Goal: Task Accomplishment & Management: Manage account settings

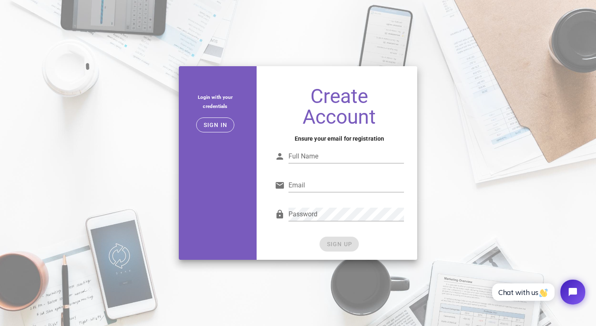
click at [307, 154] on input "Full Name" at bounding box center [347, 156] width 116 height 13
type input "[PERSON_NAME]"
type input "[EMAIL_ADDRESS][DOMAIN_NAME]"
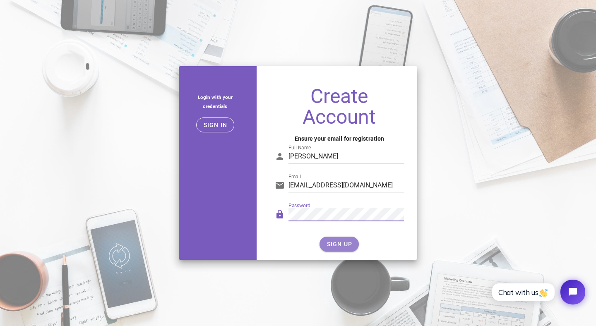
drag, startPoint x: 331, startPoint y: 244, endPoint x: 337, endPoint y: 244, distance: 5.8
click at [337, 244] on span "SIGN UP" at bounding box center [339, 244] width 26 height 7
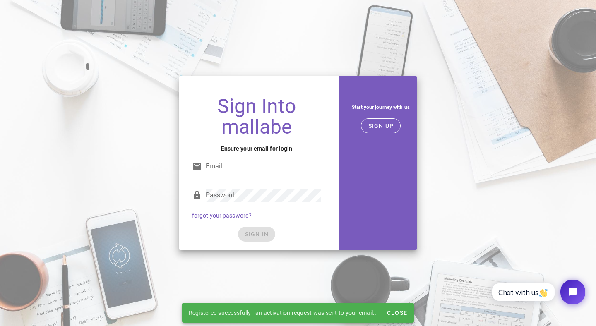
click at [262, 162] on input "Email" at bounding box center [264, 166] width 116 height 13
type input "[EMAIL_ADDRESS][DOMAIN_NAME]"
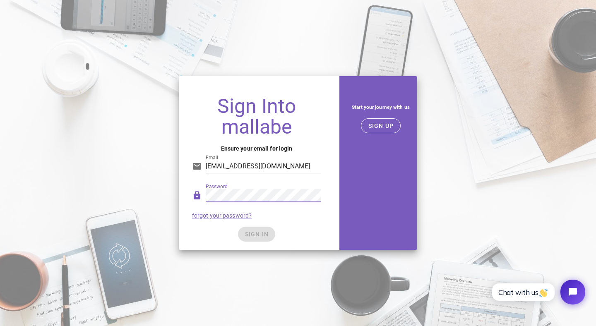
click at [283, 229] on div "SIGN IN" at bounding box center [256, 234] width 129 height 15
click at [261, 234] on span "SIGN IN" at bounding box center [257, 234] width 24 height 7
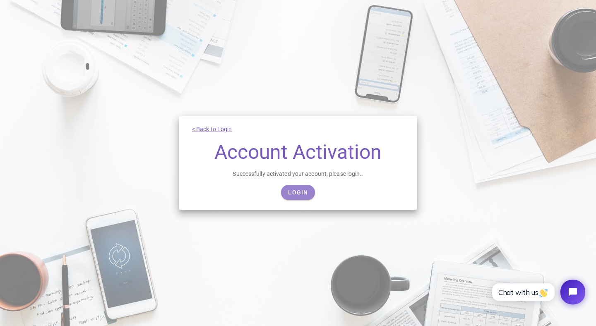
click at [301, 193] on span "Login" at bounding box center [298, 192] width 20 height 7
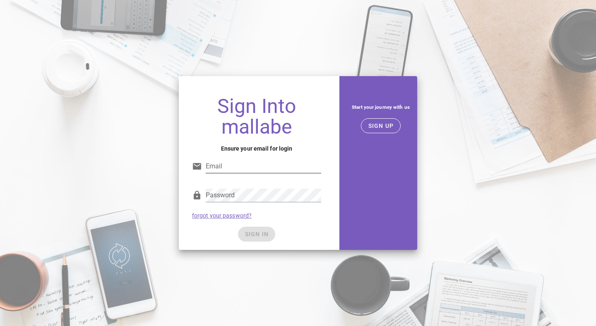
click at [279, 171] on input "Email" at bounding box center [264, 166] width 116 height 13
type input "[EMAIL_ADDRESS][DOMAIN_NAME]"
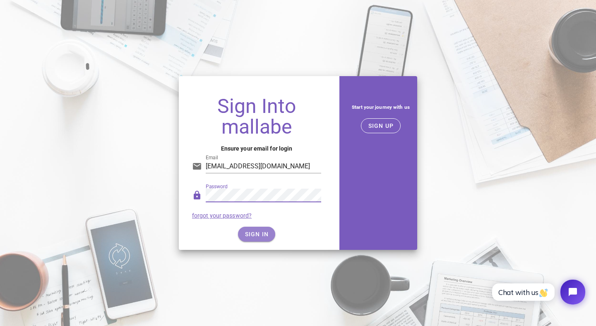
click at [262, 230] on button "SIGN IN" at bounding box center [257, 234] width 38 height 15
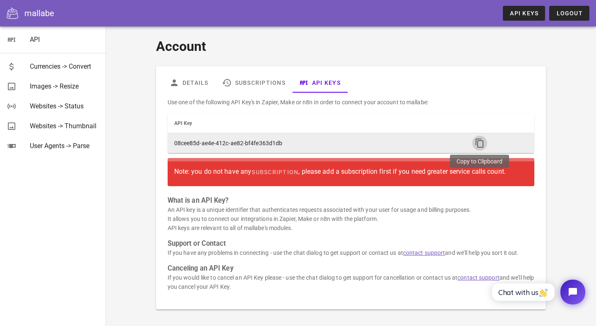
click at [477, 143] on icon "button" at bounding box center [480, 143] width 10 height 10
